Goal: Navigation & Orientation: Find specific page/section

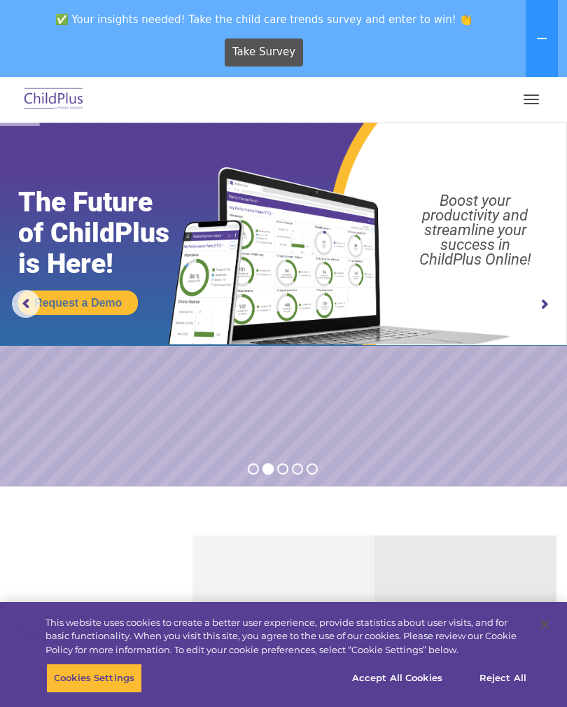
select select "MEDIUM"
click at [539, 92] on button "button" at bounding box center [531, 99] width 29 height 22
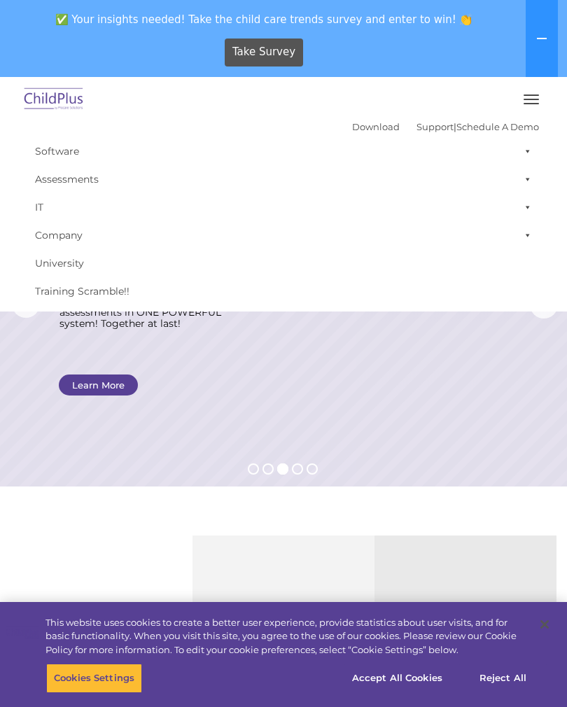
click at [541, 94] on button "button" at bounding box center [531, 99] width 29 height 22
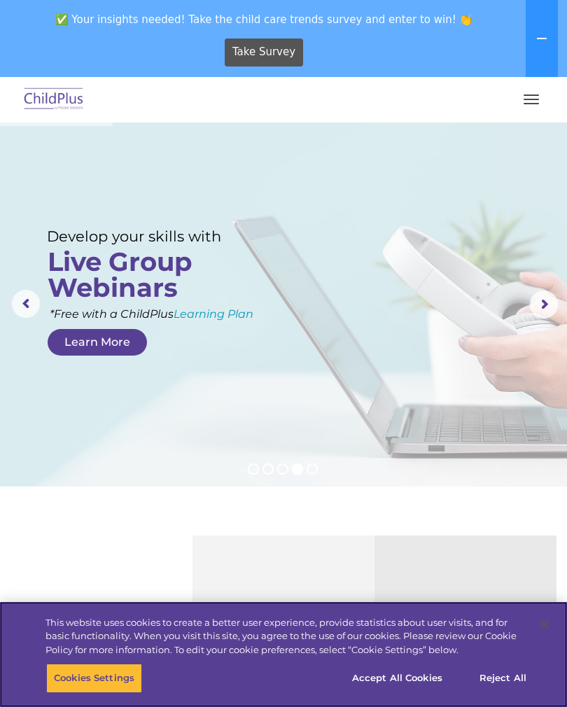
click at [403, 683] on button "Accept All Cookies" at bounding box center [398, 678] width 106 height 29
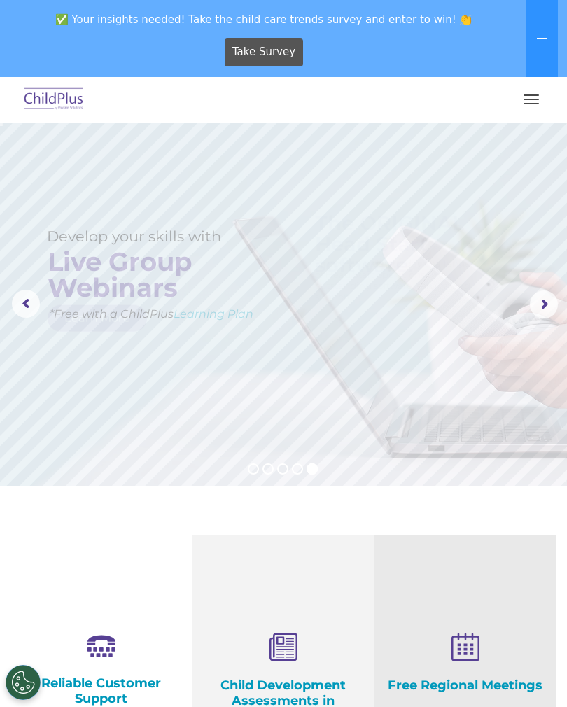
select select "MEDIUM"
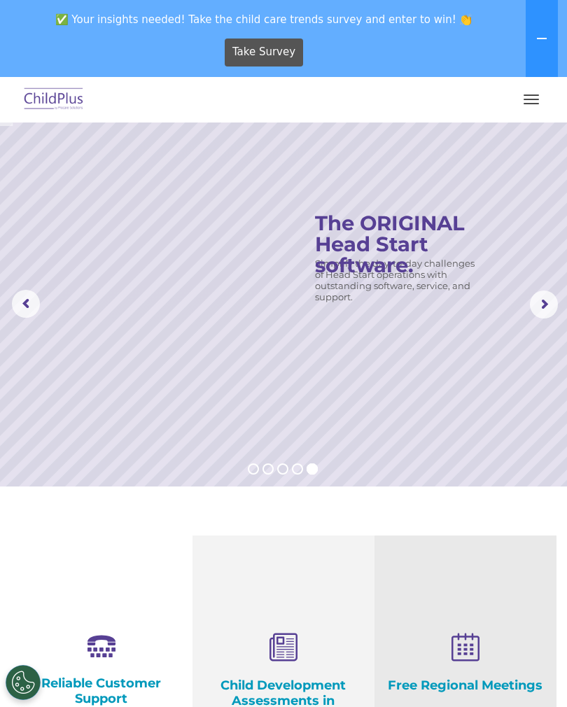
click at [551, 299] on rs-arrow at bounding box center [544, 305] width 28 height 28
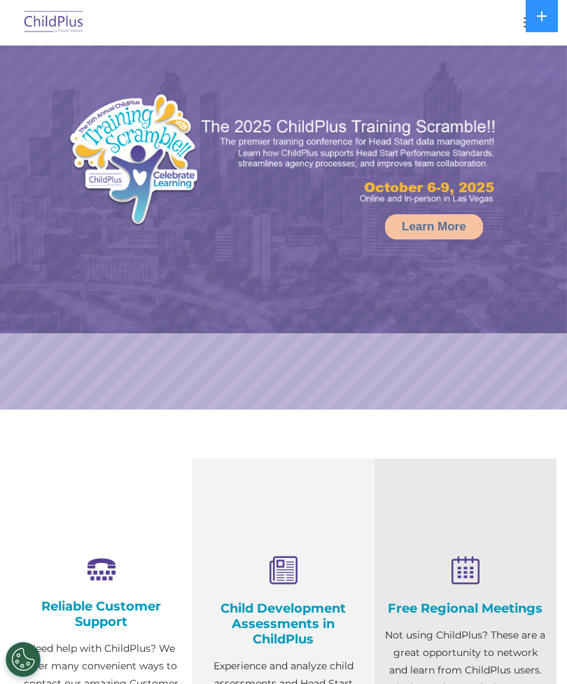
select select "MEDIUM"
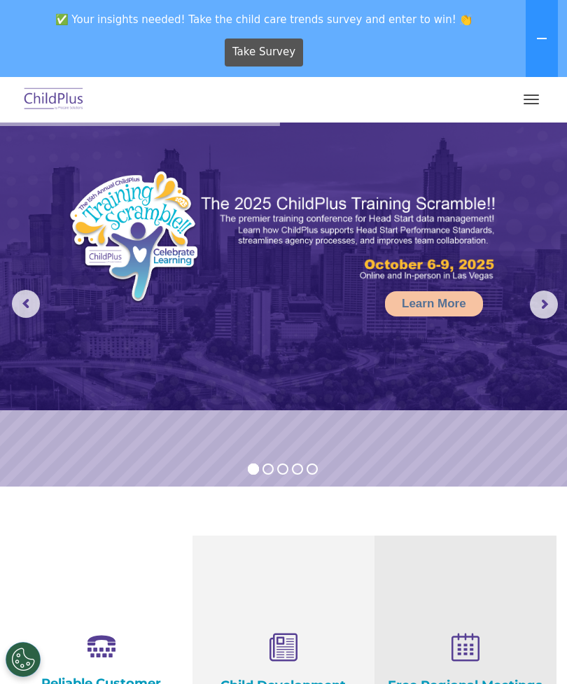
click at [528, 99] on span "button" at bounding box center [531, 99] width 15 height 1
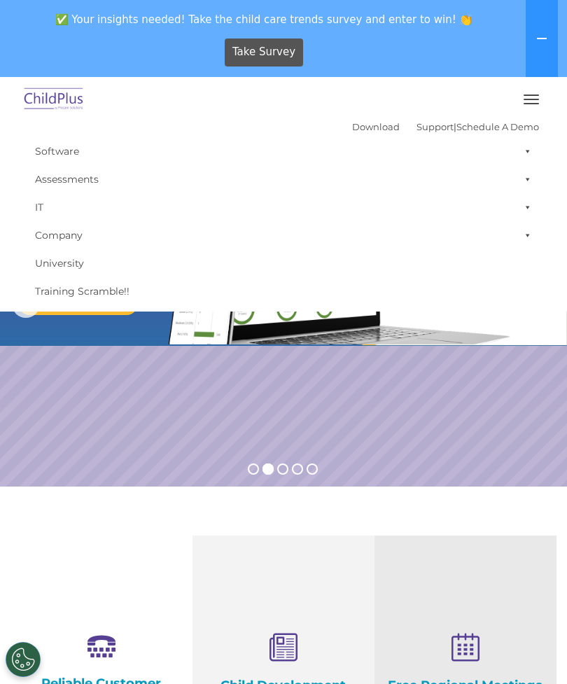
click at [352, 123] on link "Download" at bounding box center [376, 126] width 48 height 11
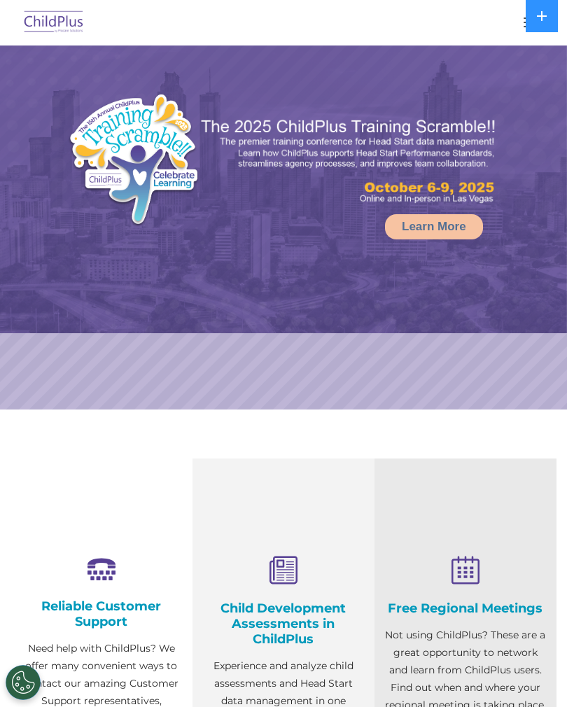
select select "MEDIUM"
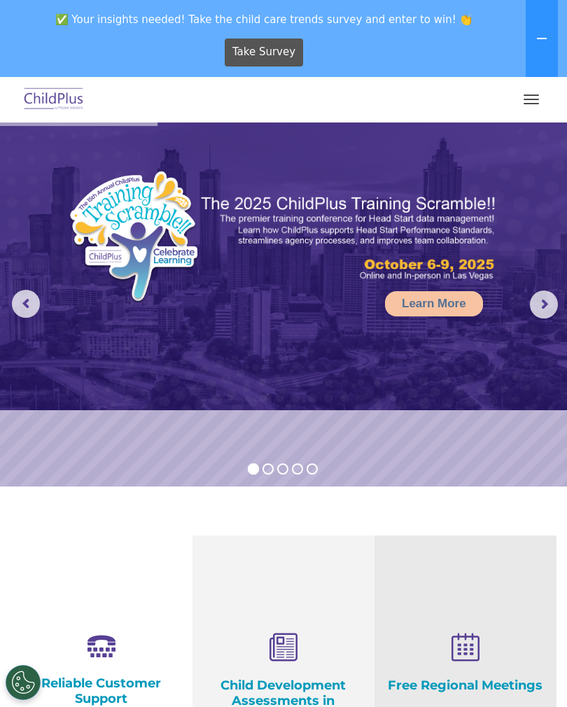
click at [543, 298] on rs-arrow at bounding box center [544, 305] width 28 height 28
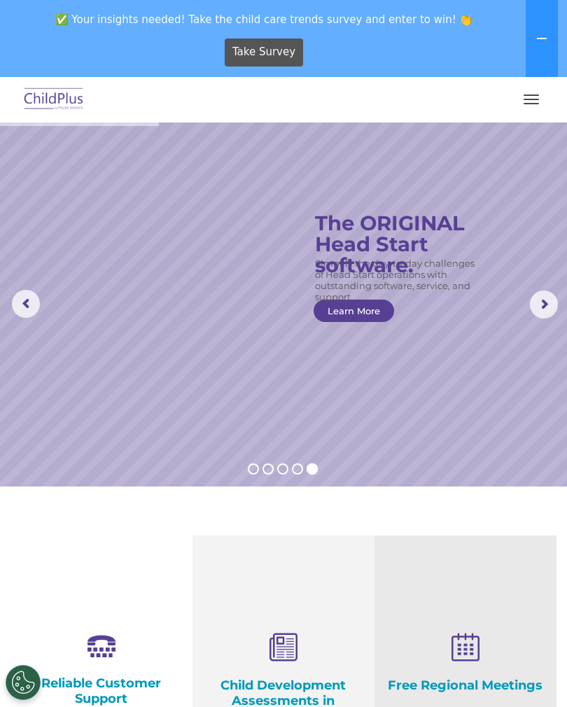
click at [532, 95] on span "button" at bounding box center [531, 95] width 15 height 1
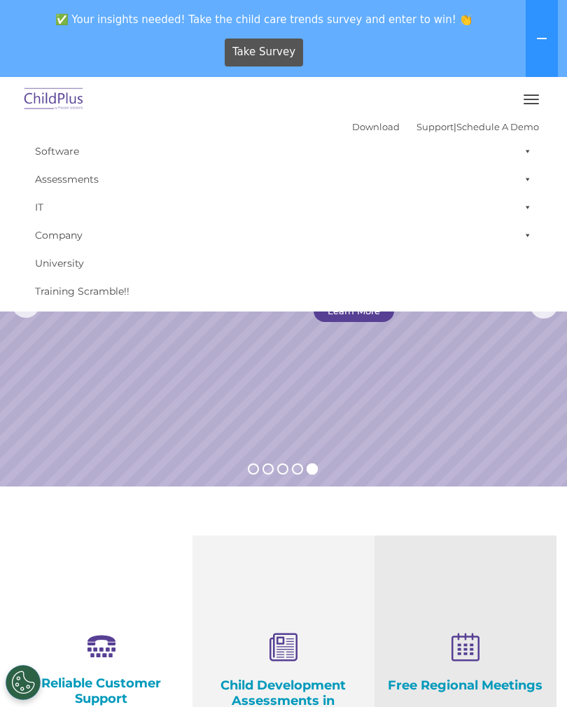
click at [530, 179] on span at bounding box center [525, 179] width 14 height 28
click at [457, 87] on div at bounding box center [283, 100] width 511 height 34
click at [74, 231] on link "Company" at bounding box center [283, 235] width 511 height 28
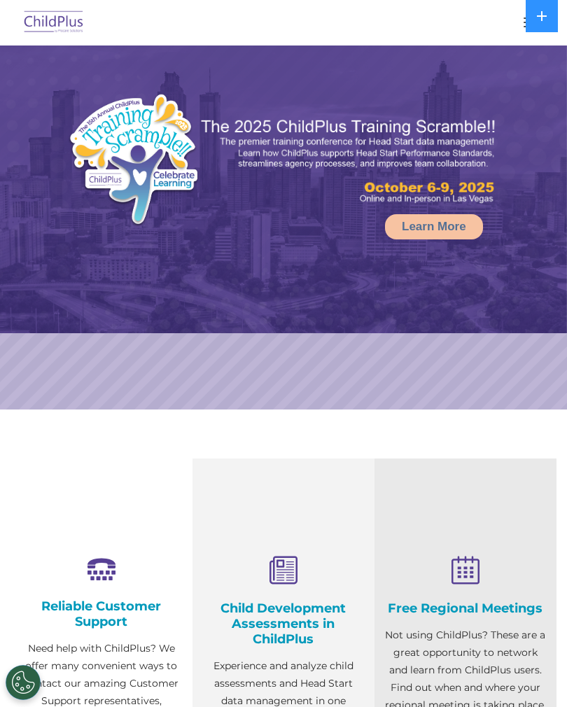
select select "MEDIUM"
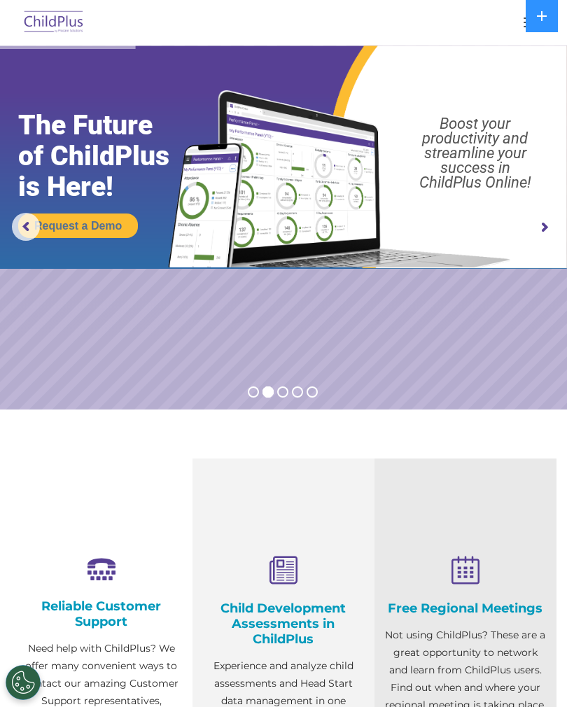
click at [538, 14] on icon at bounding box center [541, 16] width 11 height 11
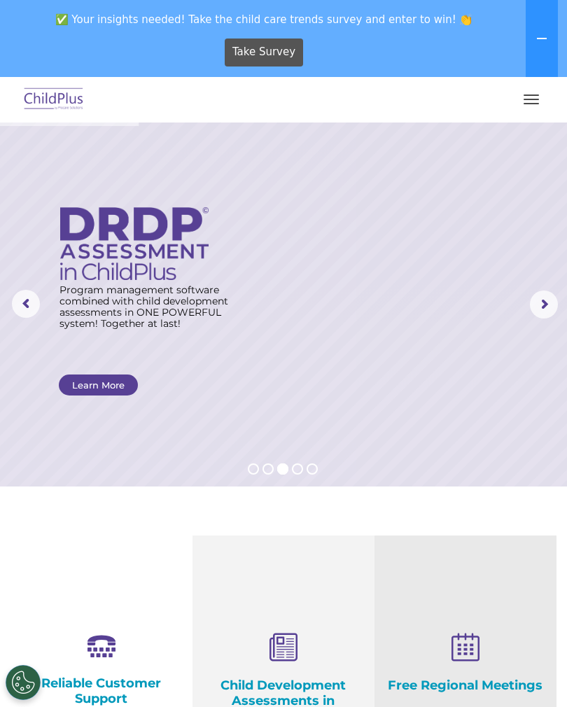
click at [525, 95] on span "button" at bounding box center [531, 95] width 15 height 1
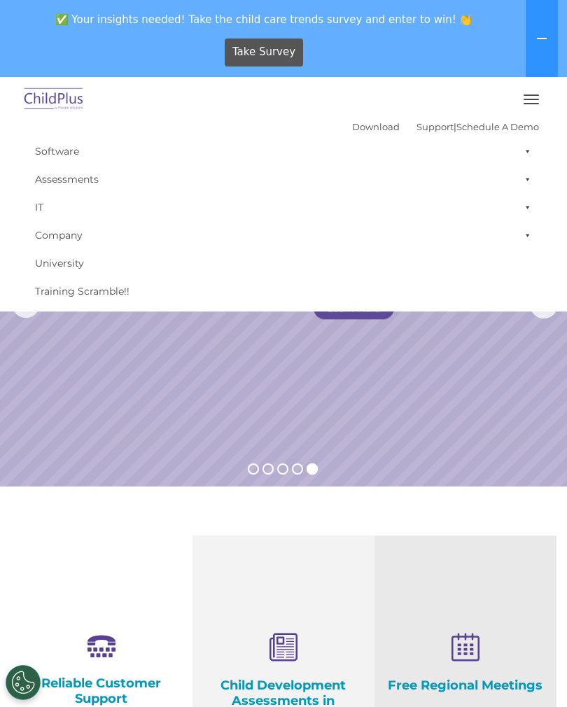
click at [514, 699] on div "Free Regional Meetings Not using ChildPlus? These are a great opportunity to ne…" at bounding box center [465, 713] width 161 height 158
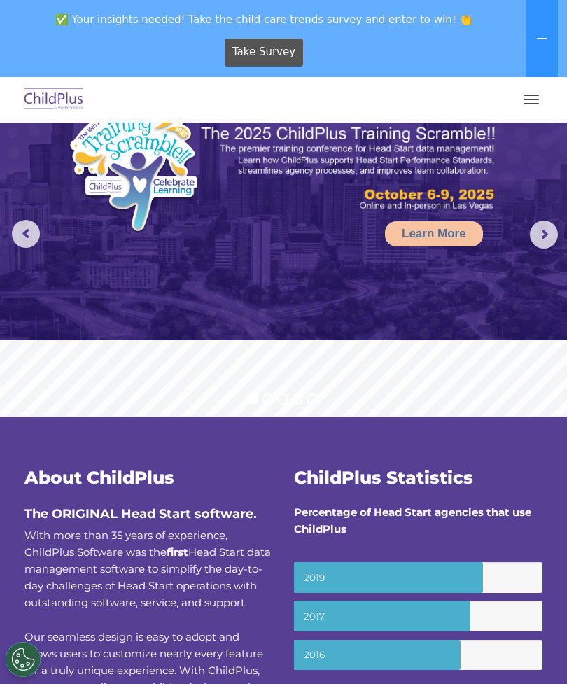
click at [540, 232] on rs-arrow at bounding box center [544, 235] width 28 height 28
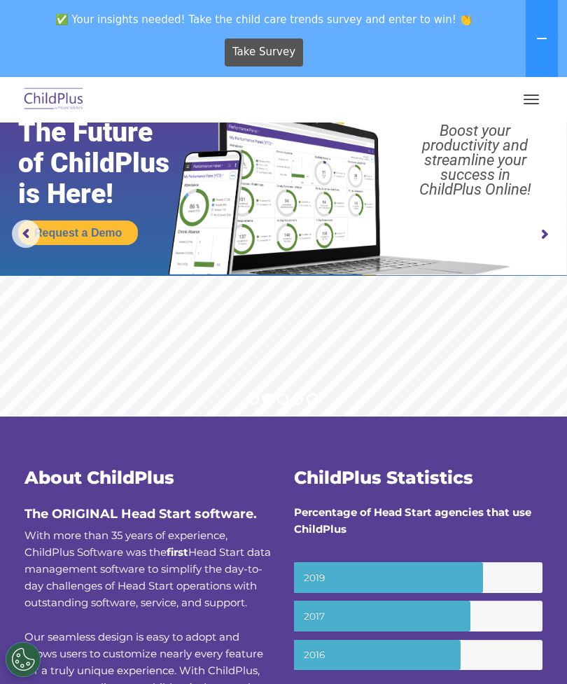
click at [546, 224] on rs-arrow at bounding box center [544, 235] width 28 height 28
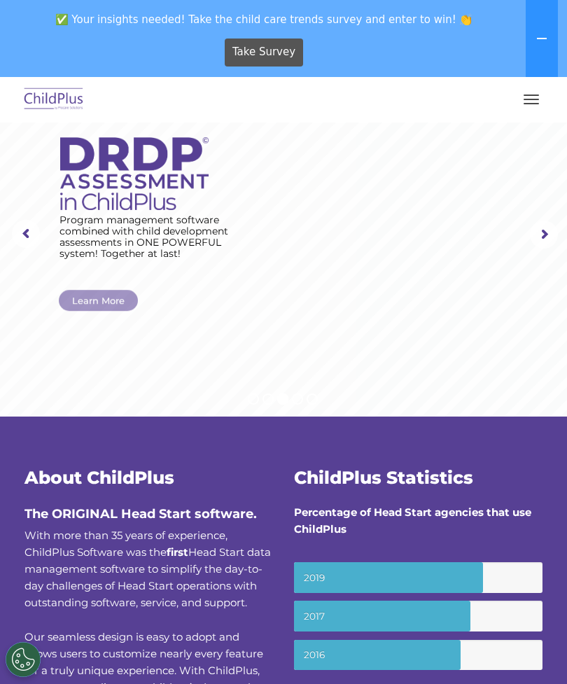
click at [535, 235] on rs-arrow at bounding box center [544, 235] width 28 height 28
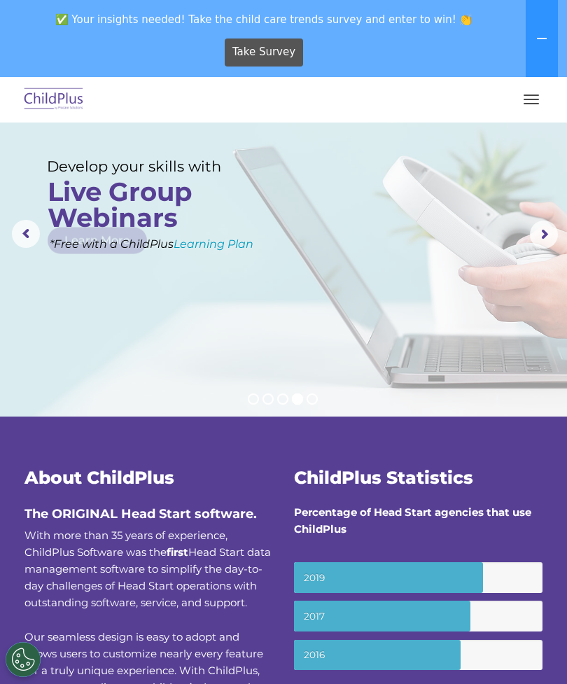
click at [544, 232] on rs-arrow at bounding box center [544, 235] width 28 height 28
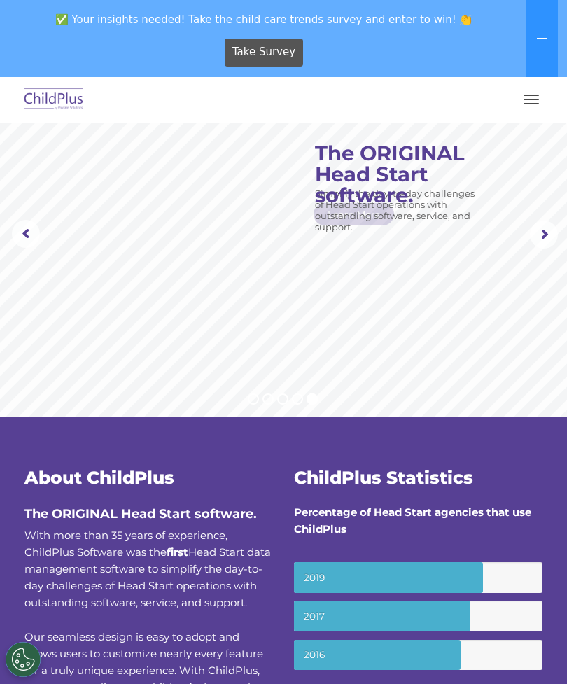
click at [543, 233] on rs-arrow at bounding box center [544, 235] width 28 height 28
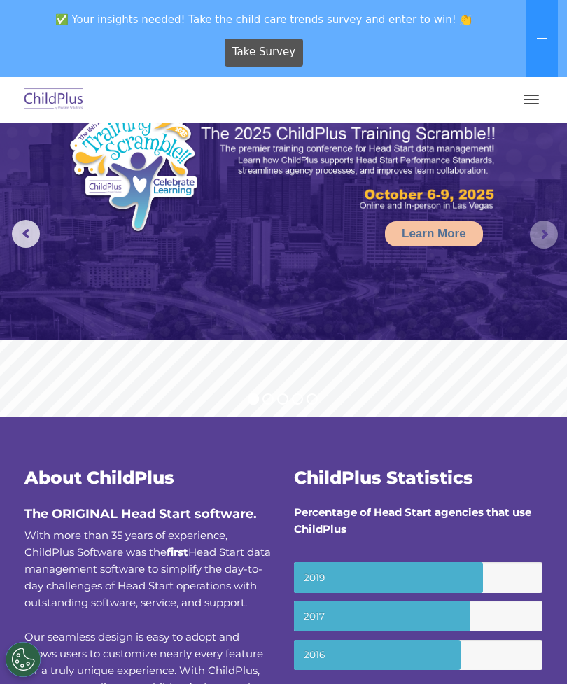
click at [540, 235] on rs-arrow at bounding box center [544, 235] width 28 height 28
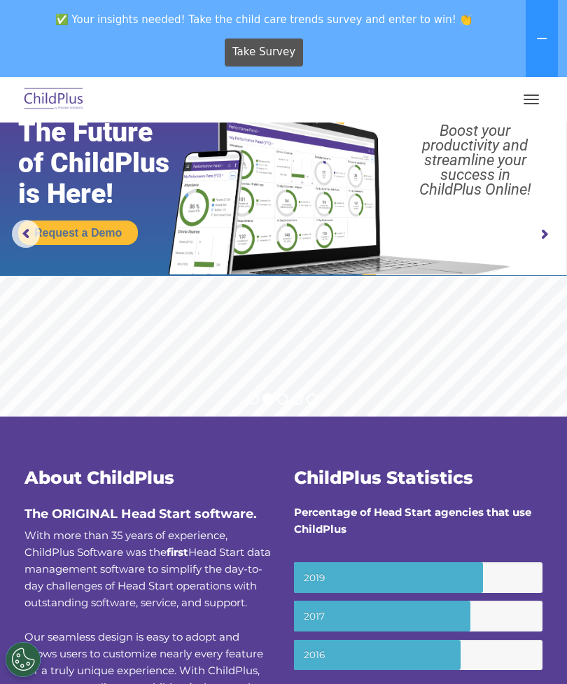
click at [529, 93] on button "button" at bounding box center [531, 99] width 29 height 22
